Goal: Task Accomplishment & Management: Complete application form

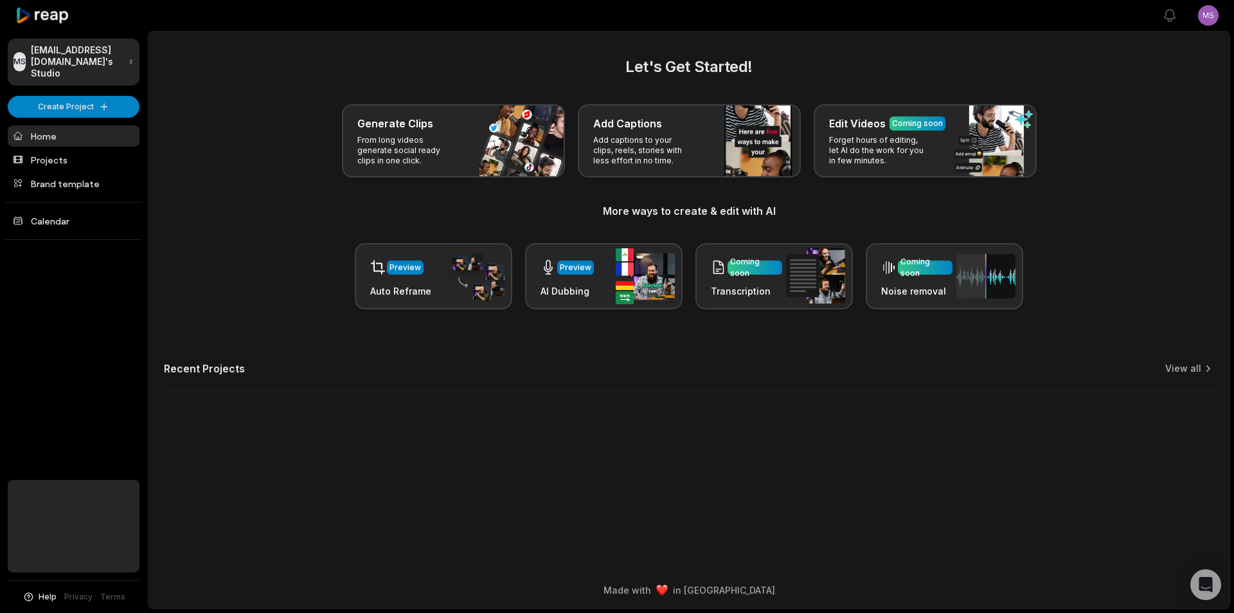
click at [1199, 22] on html "MS Msvvq@telegmail.com's Studio Create Project Home Projects Brand template Cal…" at bounding box center [617, 306] width 1234 height 613
click at [883, 64] on html "MS Msvvq@telegmail.com's Studio Create Project Home Projects Brand template Cal…" at bounding box center [617, 306] width 1234 height 613
click at [1201, 21] on html "MS Msvvq@telegmail.com's Studio Create Project Home Projects Brand template Cal…" at bounding box center [617, 306] width 1234 height 613
click at [1005, 28] on html "MS Msvvq@telegmail.com's Studio Create Project Home Projects Brand template Cal…" at bounding box center [617, 306] width 1234 height 613
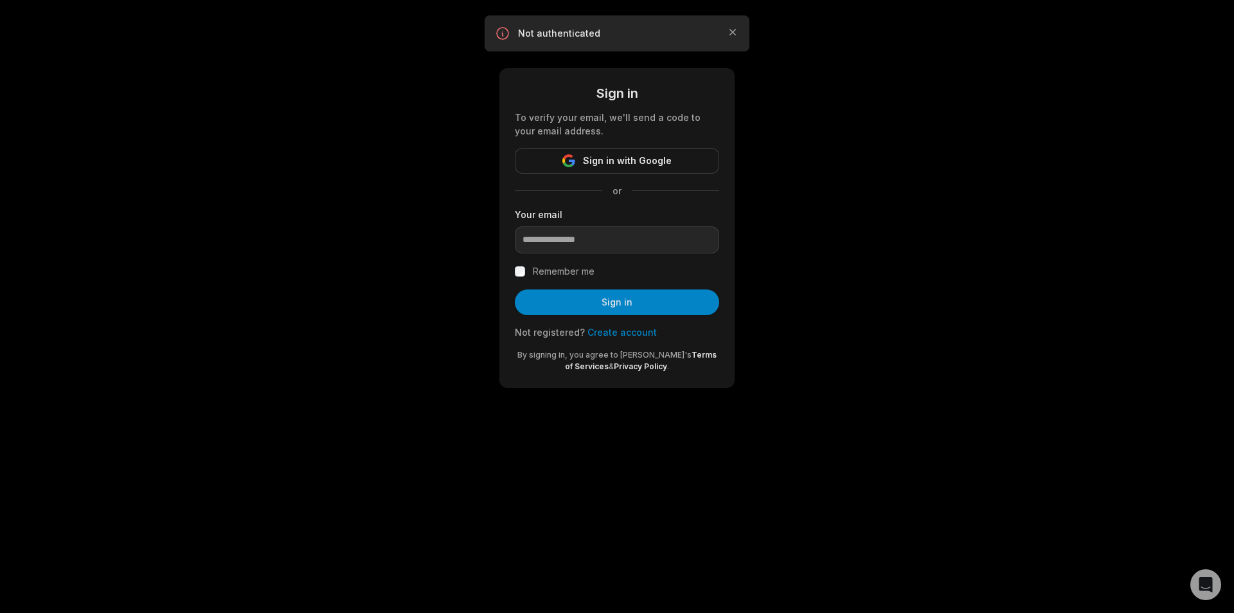
click at [635, 328] on link "Create account" at bounding box center [621, 332] width 69 height 11
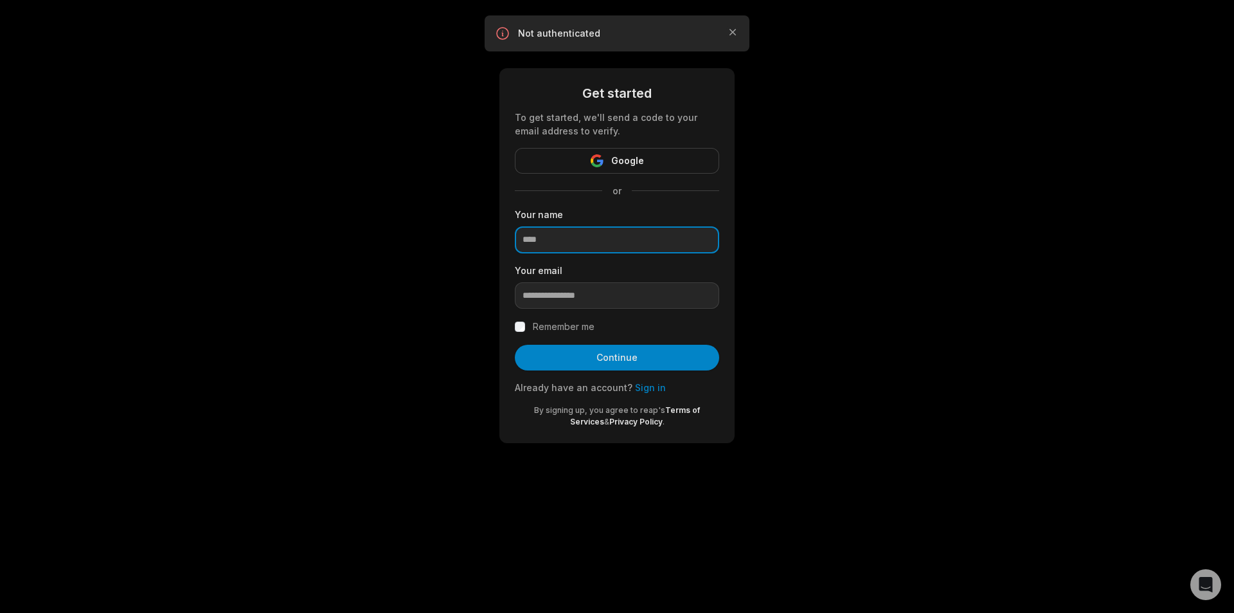
click at [623, 238] on input at bounding box center [617, 239] width 204 height 27
click at [543, 302] on input "email" at bounding box center [617, 295] width 204 height 27
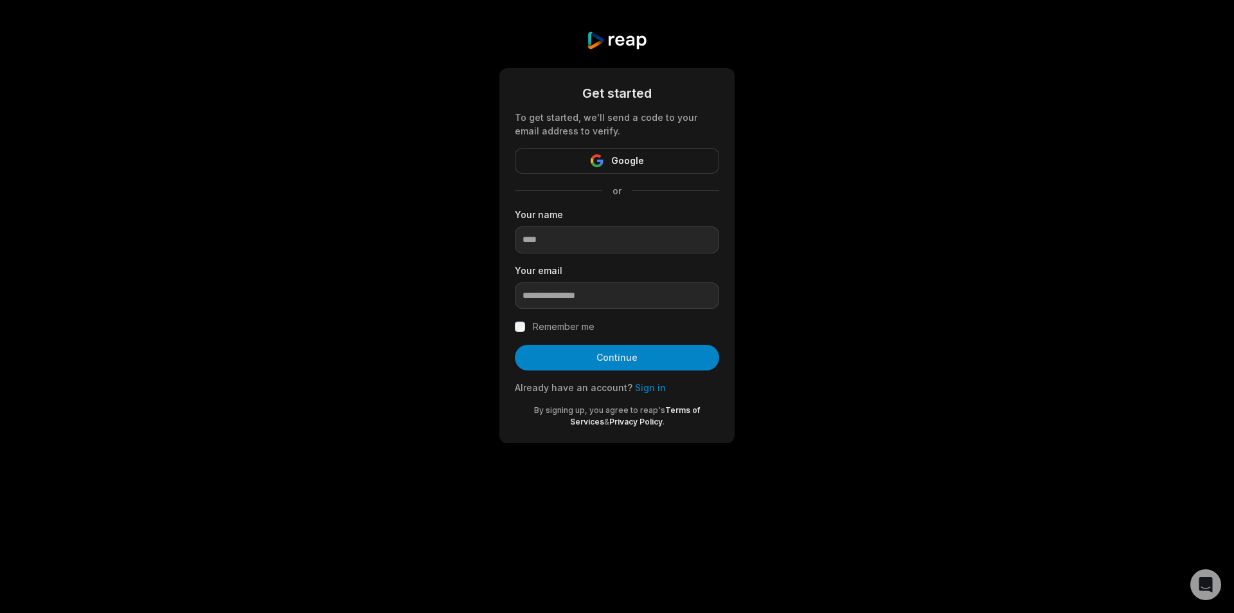
click at [720, 215] on div "Get started To get started, we'll send a code to your email address to verify. …" at bounding box center [616, 255] width 235 height 375
